Goal: Task Accomplishment & Management: Manage account settings

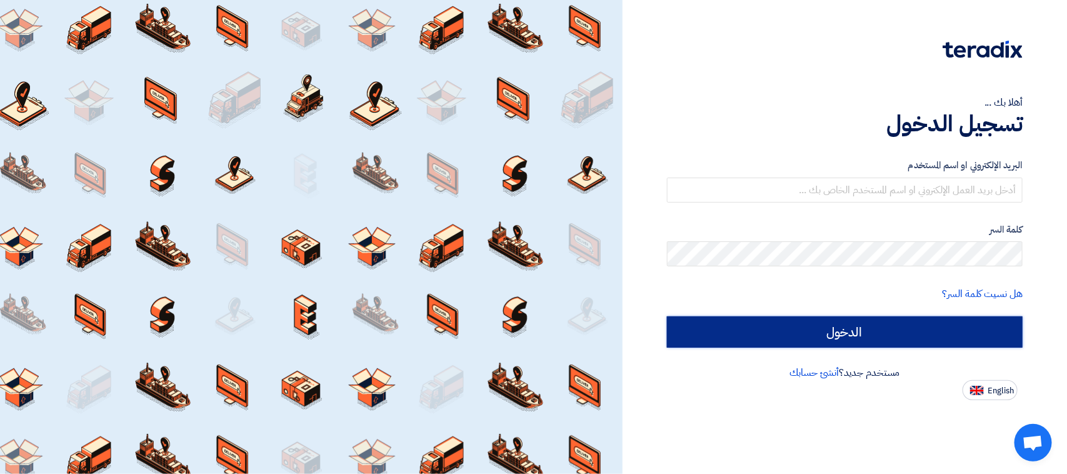
click at [838, 321] on input "الدخول" at bounding box center [845, 331] width 356 height 31
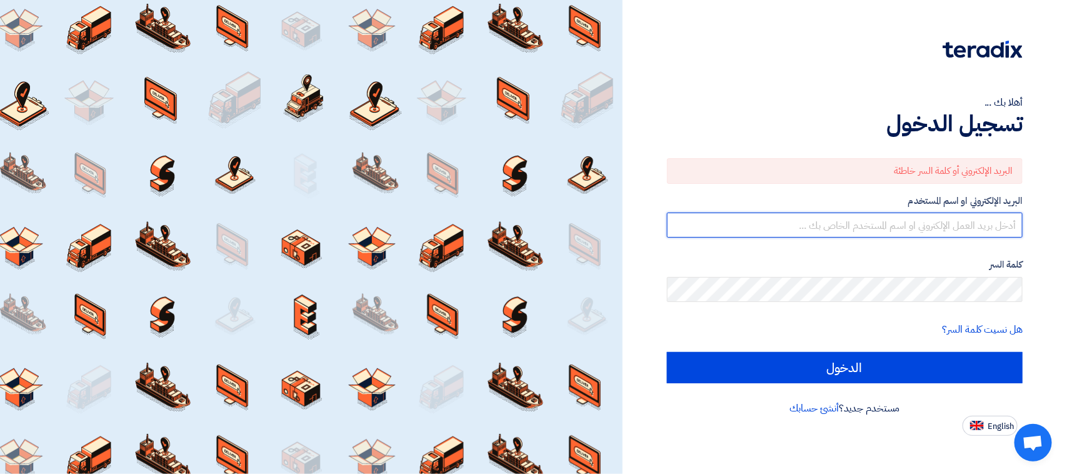
click at [895, 223] on input "text" at bounding box center [845, 225] width 356 height 25
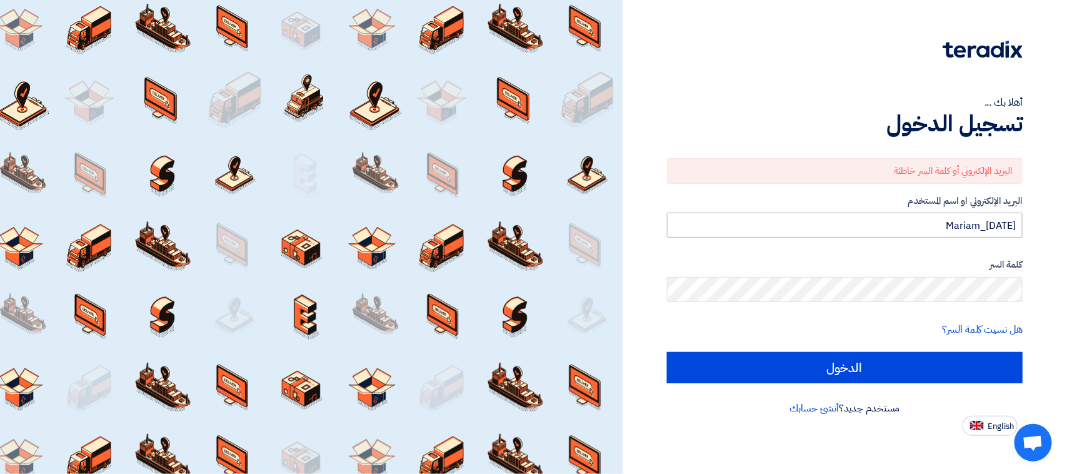
click at [867, 224] on input "Mariam_[DATE]" at bounding box center [845, 225] width 356 height 25
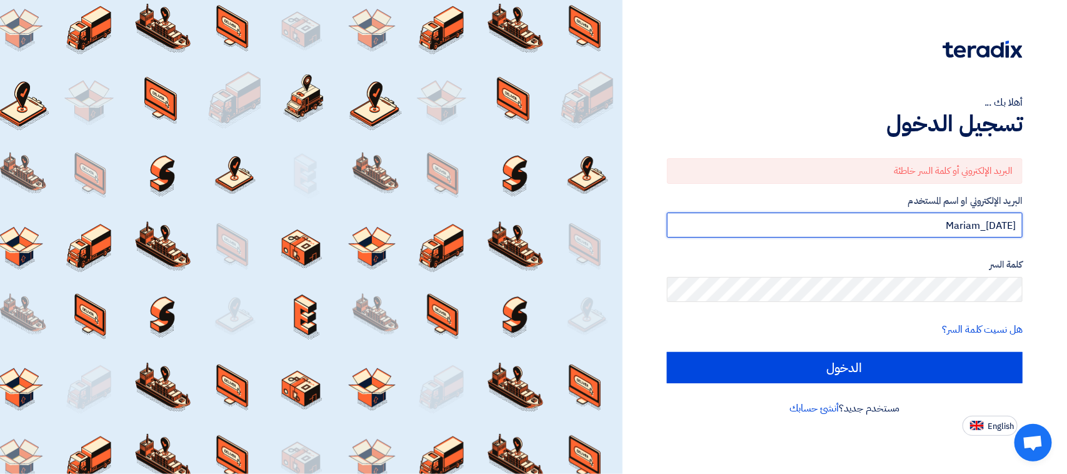
paste input "[EMAIL_ADDRESS][DOMAIN_NAME]"
type input "[EMAIL_ADDRESS][DOMAIN_NAME]"
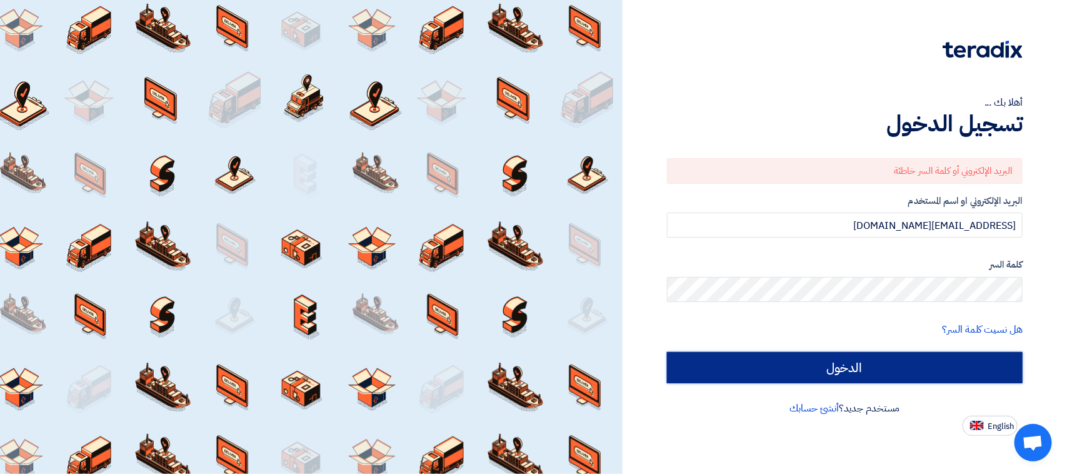
drag, startPoint x: 888, startPoint y: 366, endPoint x: 894, endPoint y: 363, distance: 7.0
click at [890, 366] on input "الدخول" at bounding box center [845, 367] width 356 height 31
type input "Sign in"
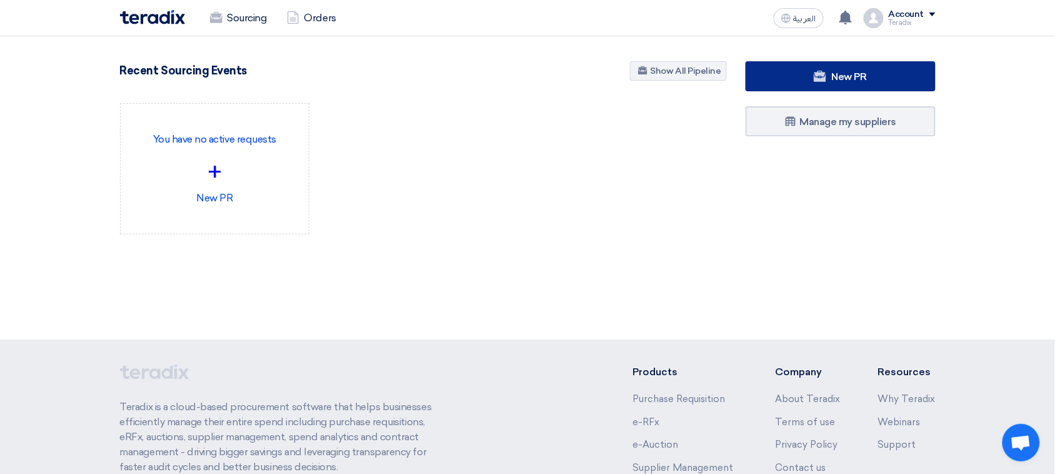
click at [822, 80] on use at bounding box center [820, 76] width 13 height 11
